Goal: Task Accomplishment & Management: Manage account settings

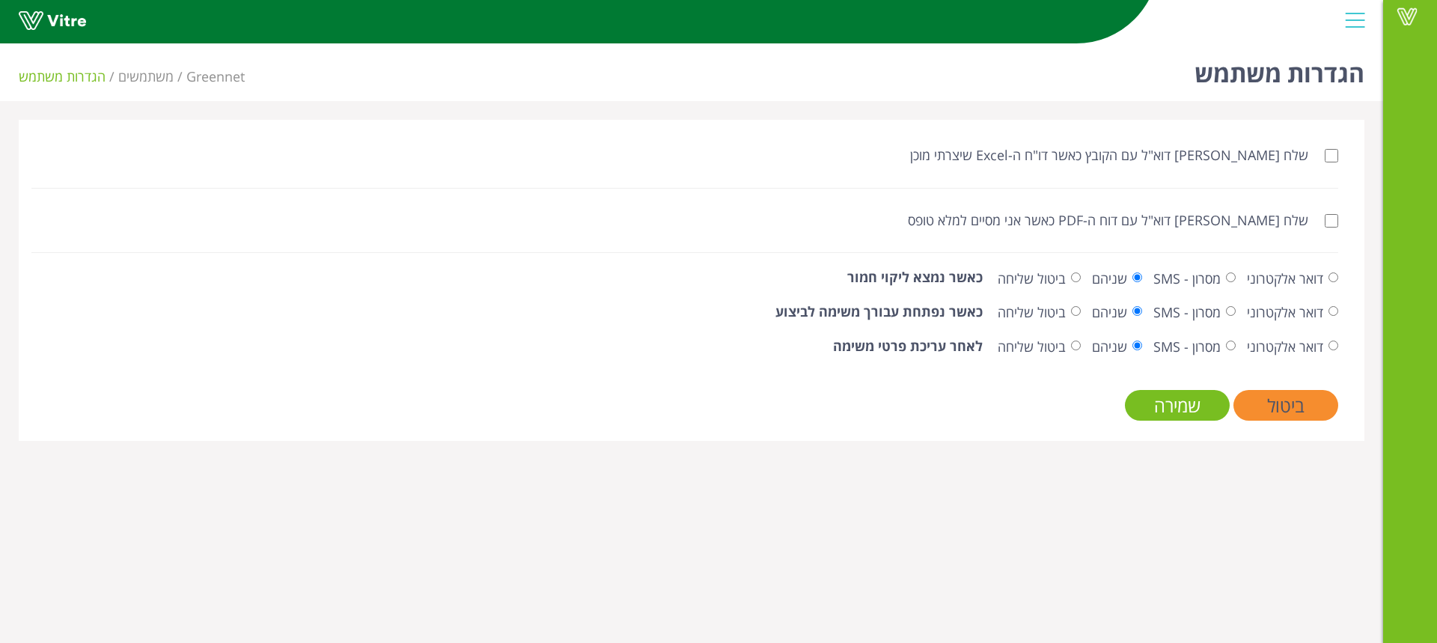
click at [1354, 18] on div at bounding box center [1355, 20] width 34 height 40
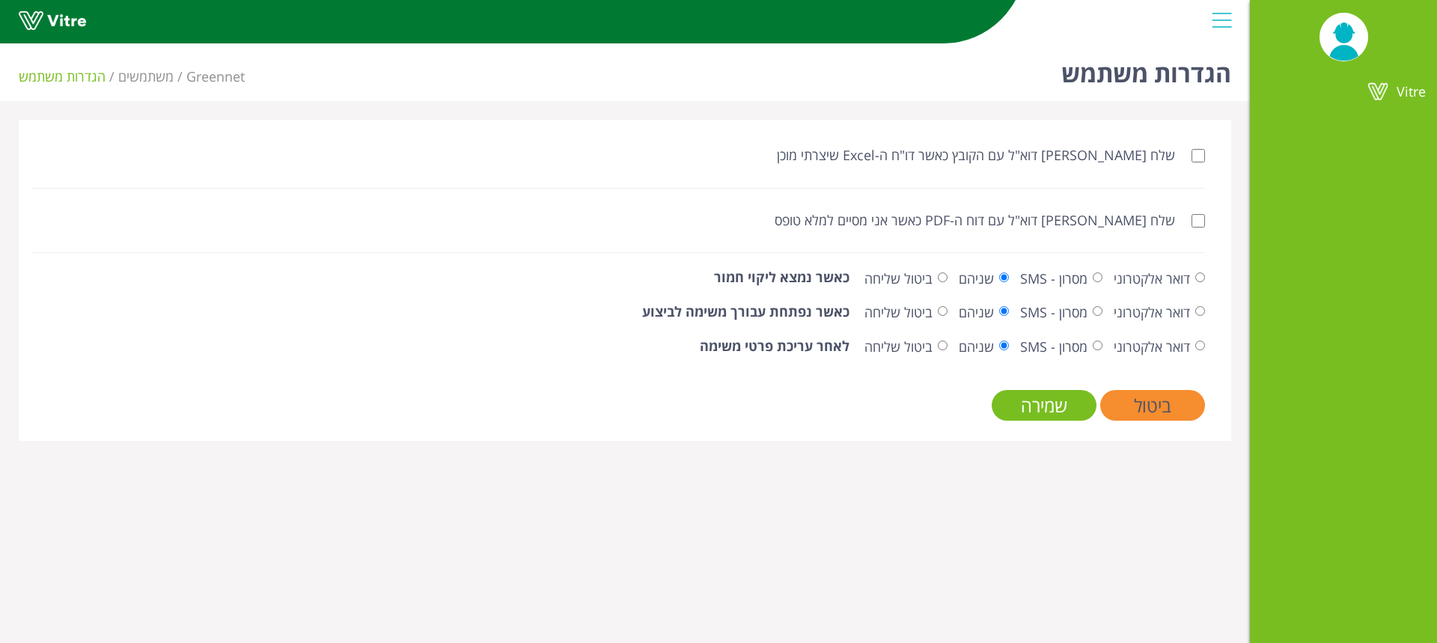
click at [1224, 19] on div at bounding box center [1222, 20] width 34 height 40
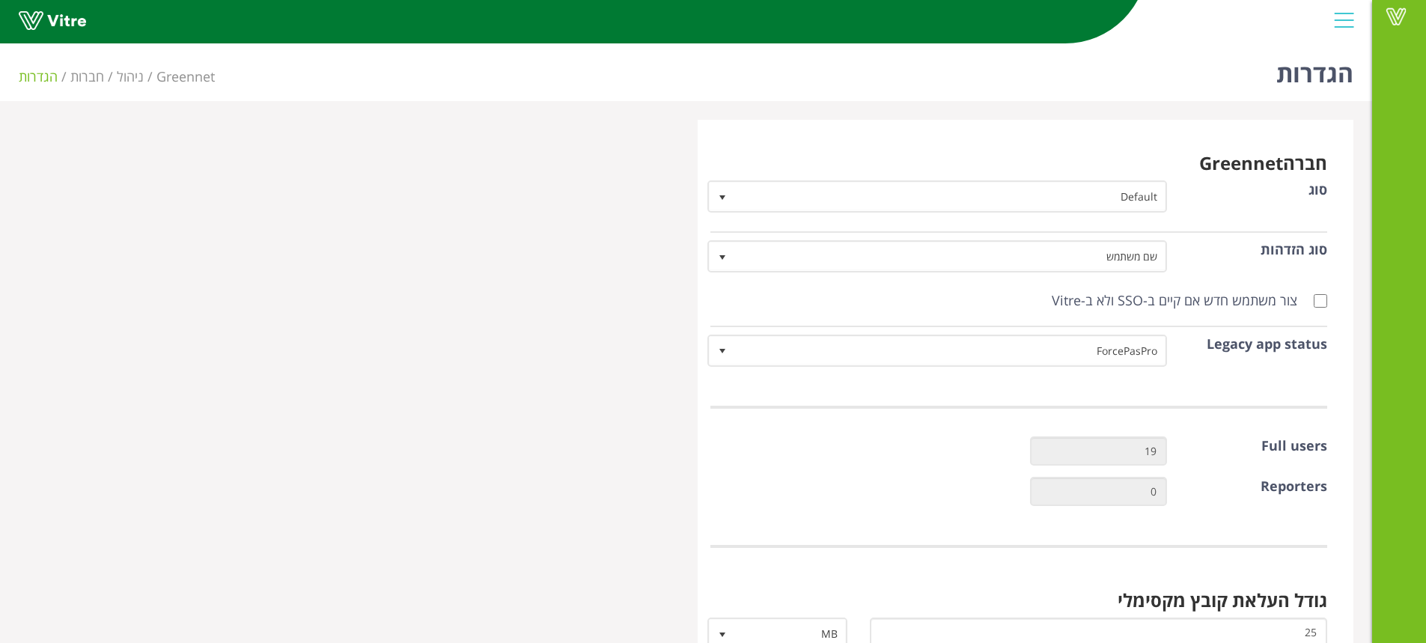
click at [1346, 19] on div at bounding box center [1344, 20] width 34 height 40
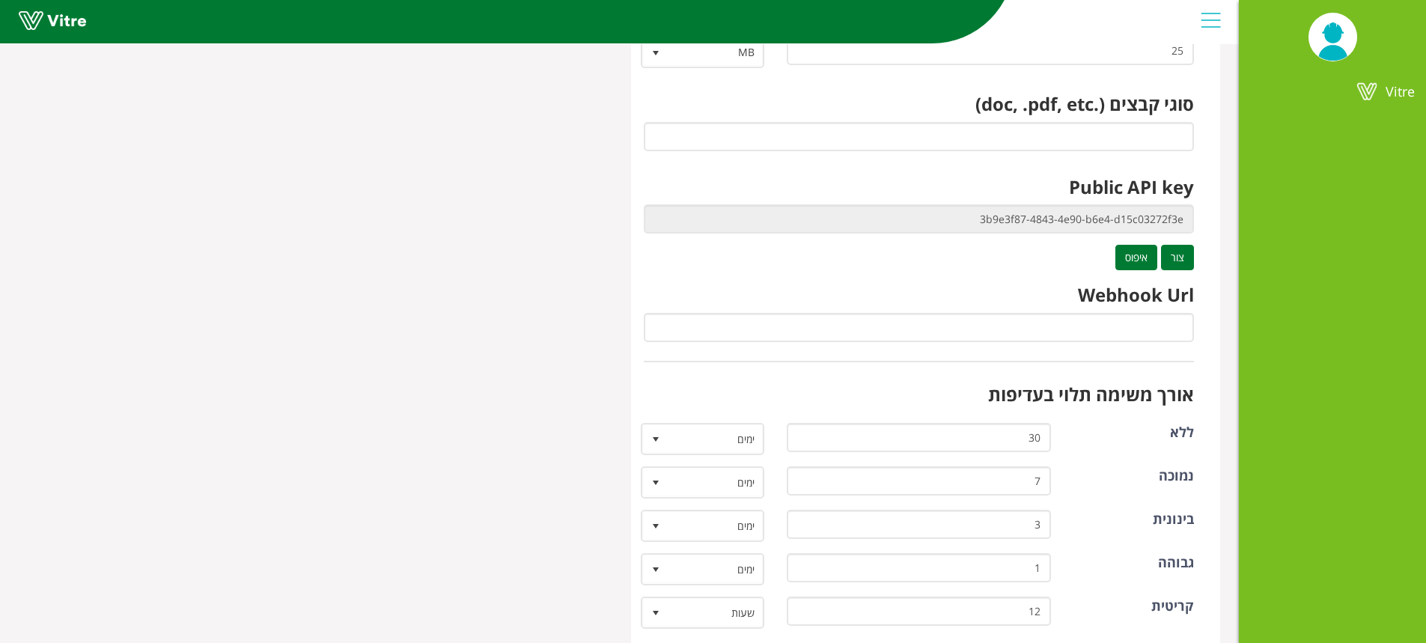
scroll to position [599, 0]
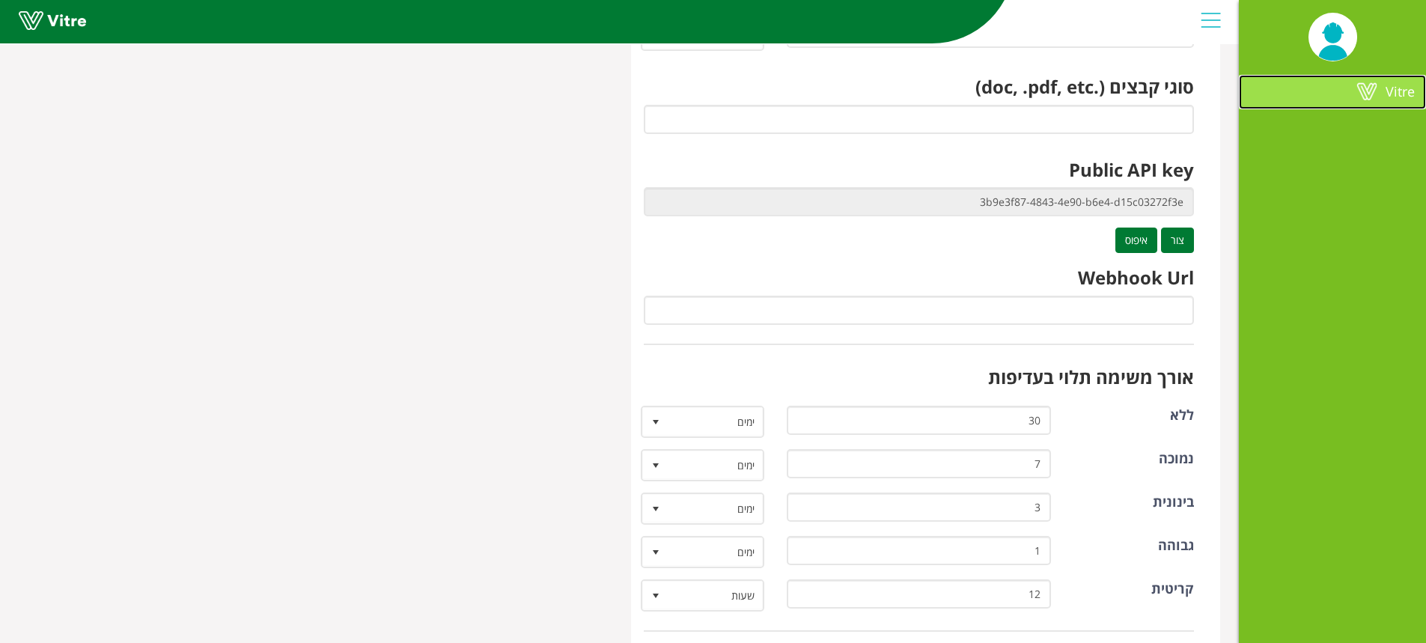
click at [1374, 87] on span at bounding box center [1366, 91] width 37 height 18
